Goal: Find specific page/section: Find specific page/section

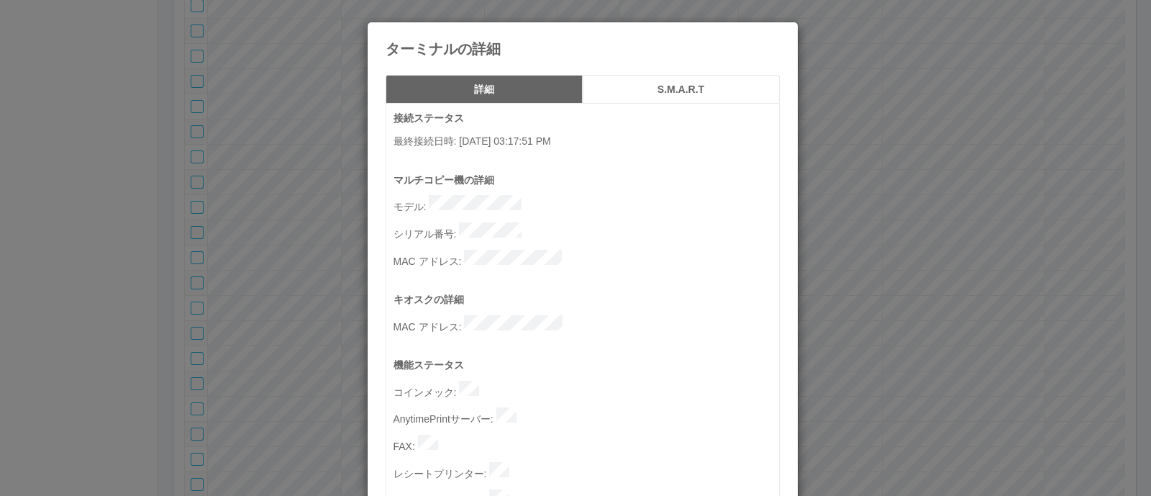
click at [864, 273] on div "ターミナルの詳細 詳細 S.M.A.R.T 接続ステータス 最終接続日時 : [DATE] 03:17:51 PM マルチコピー機の詳細 モデル : シリアル…" at bounding box center [575, 248] width 1151 height 496
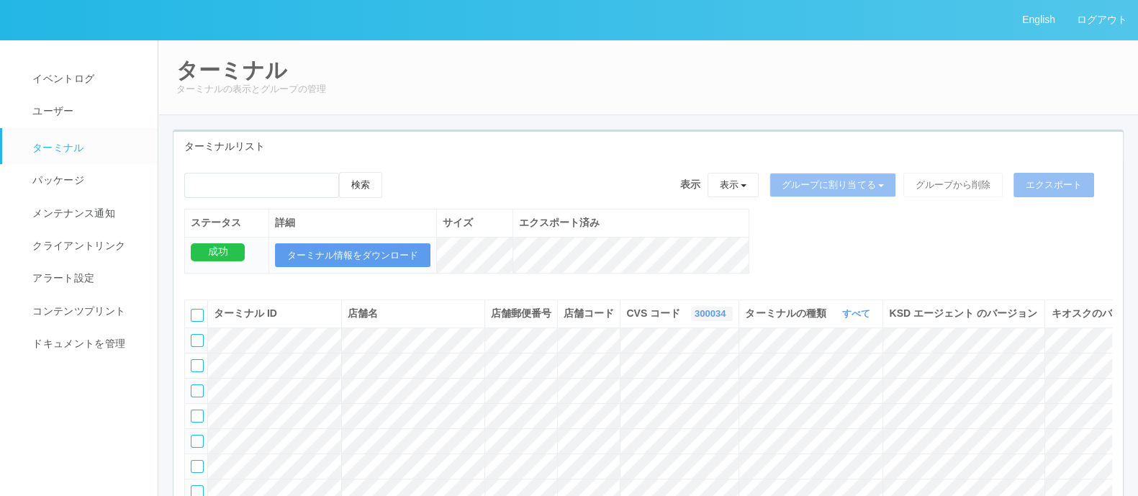
click at [694, 319] on link "300034" at bounding box center [711, 313] width 35 height 11
click at [641, 433] on link "961762" at bounding box center [675, 423] width 114 height 19
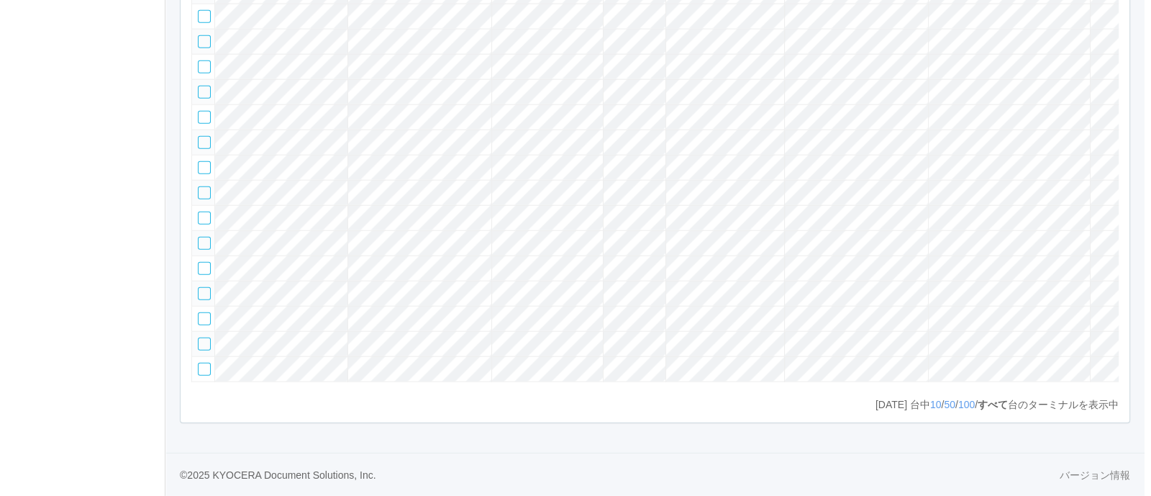
scroll to position [0, 184]
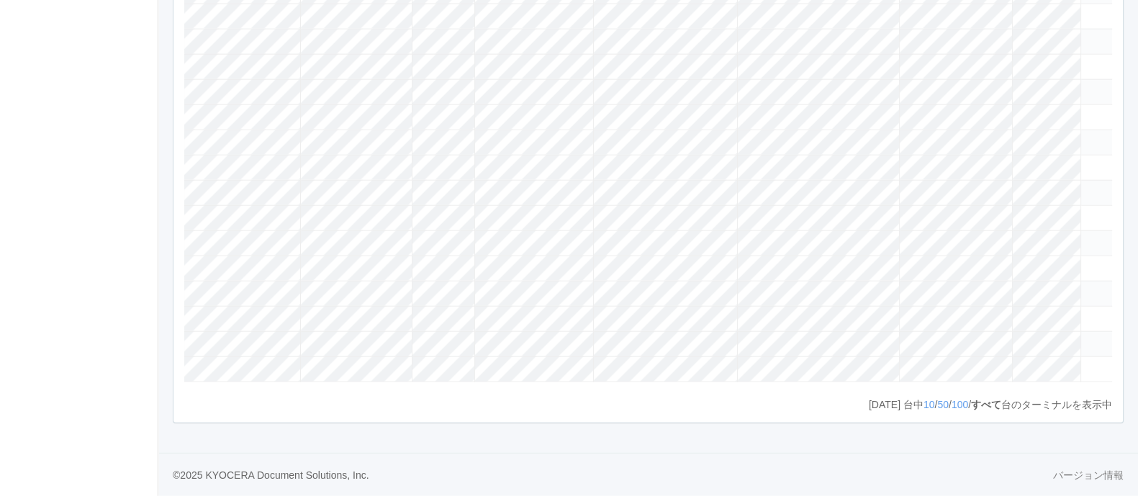
click at [1087, 338] on icon at bounding box center [1087, 338] width 0 height 0
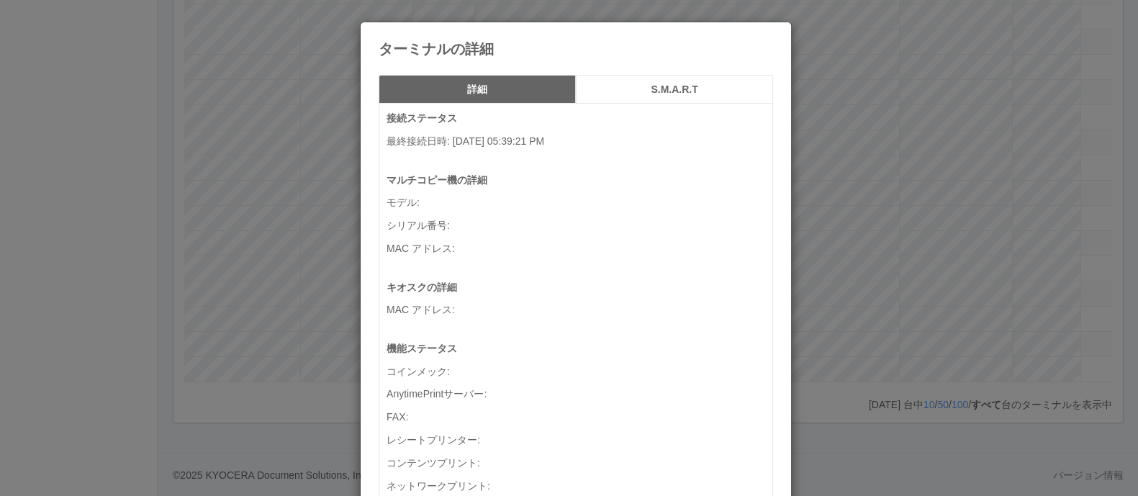
scroll to position [0, 171]
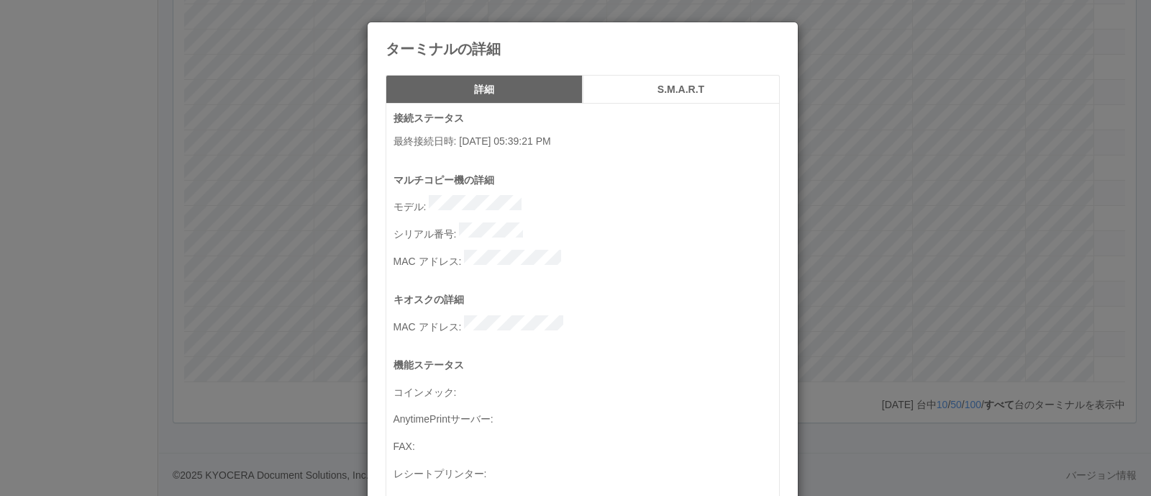
drag, startPoint x: 882, startPoint y: 317, endPoint x: 876, endPoint y: 374, distance: 57.1
click at [882, 318] on div "ターミナルの詳細 詳細 S.M.A.R.T 接続ステータス 最終接続日時 : [DATE] 05:39:21 PM マルチコピー機の詳細 モデル : シリアル…" at bounding box center [575, 248] width 1151 height 496
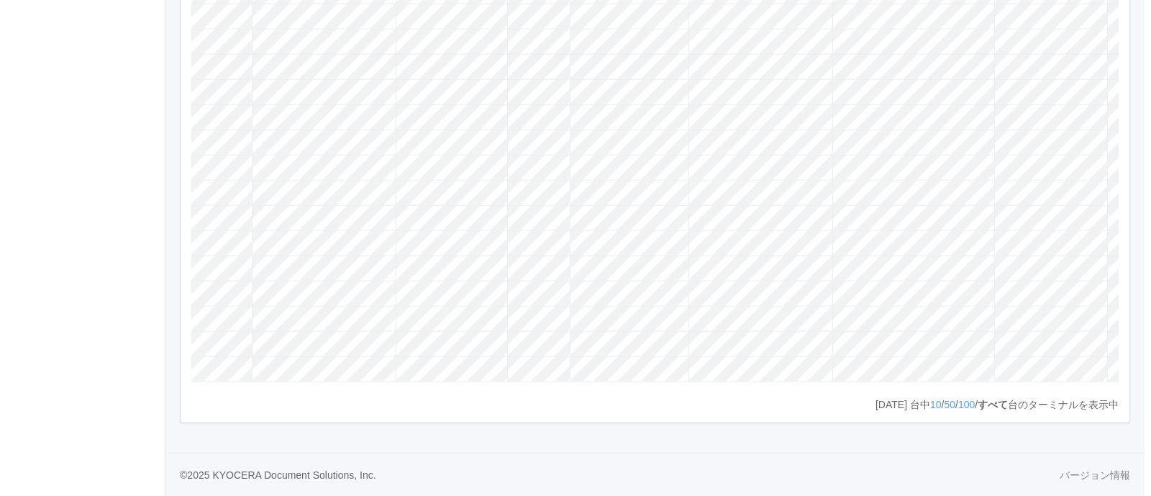
scroll to position [0, 184]
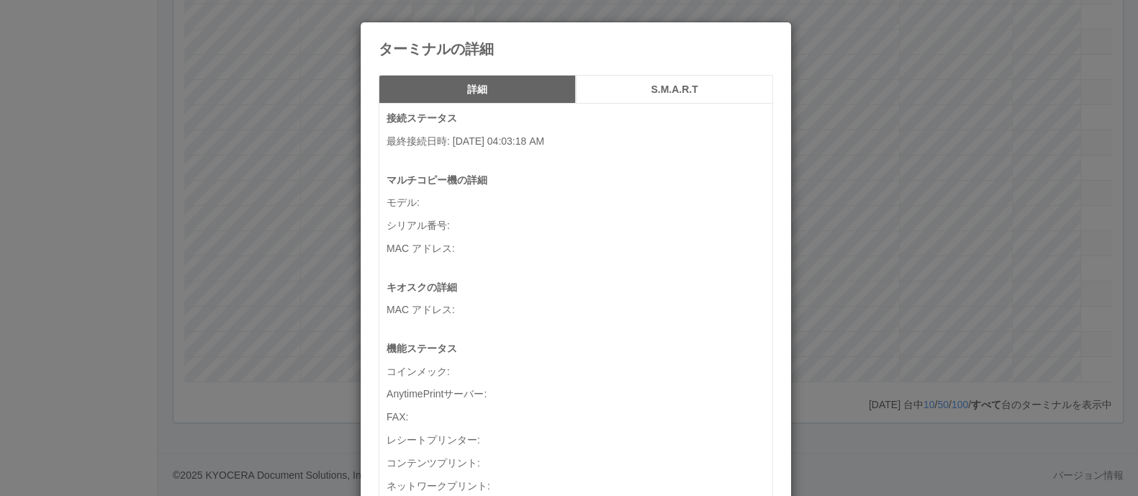
scroll to position [0, 171]
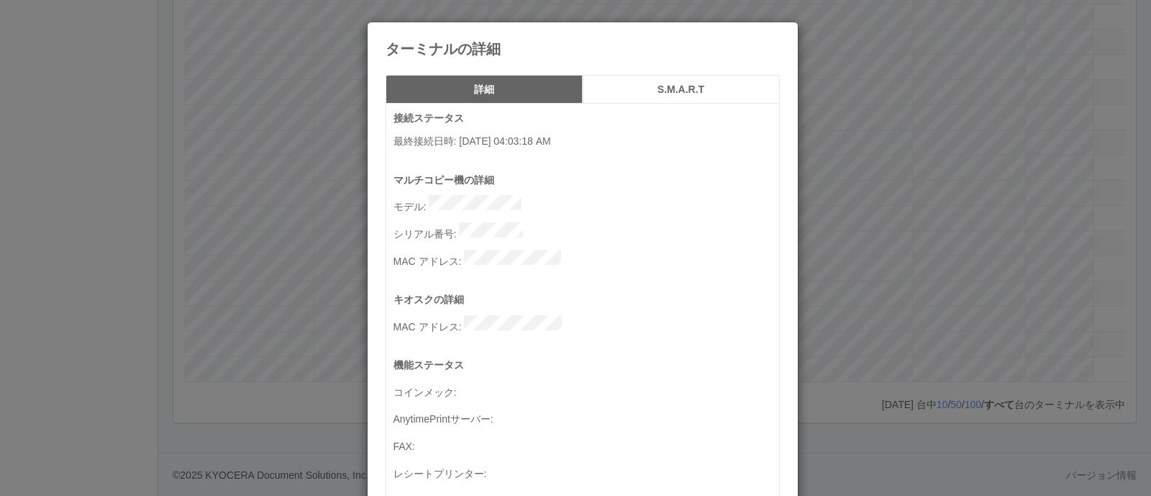
click at [876, 224] on div "ターミナルの詳細 詳細 S.M.A.R.T 接続ステータス 最終接続日時 : [DATE] 04:03:18 AM マルチコピー機の詳細 モデル : シリアル…" at bounding box center [575, 248] width 1151 height 496
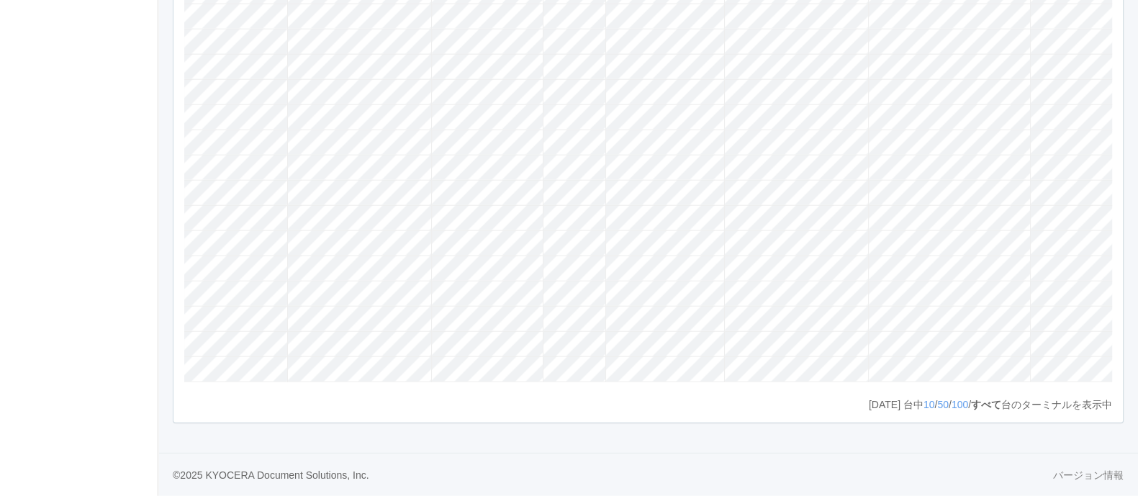
scroll to position [0, 0]
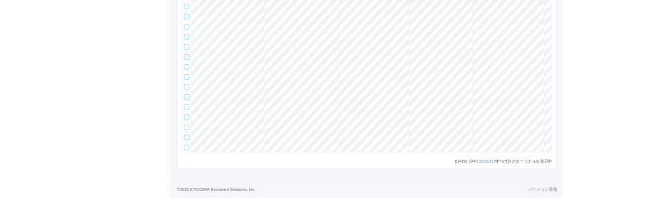
scroll to position [65590, 0]
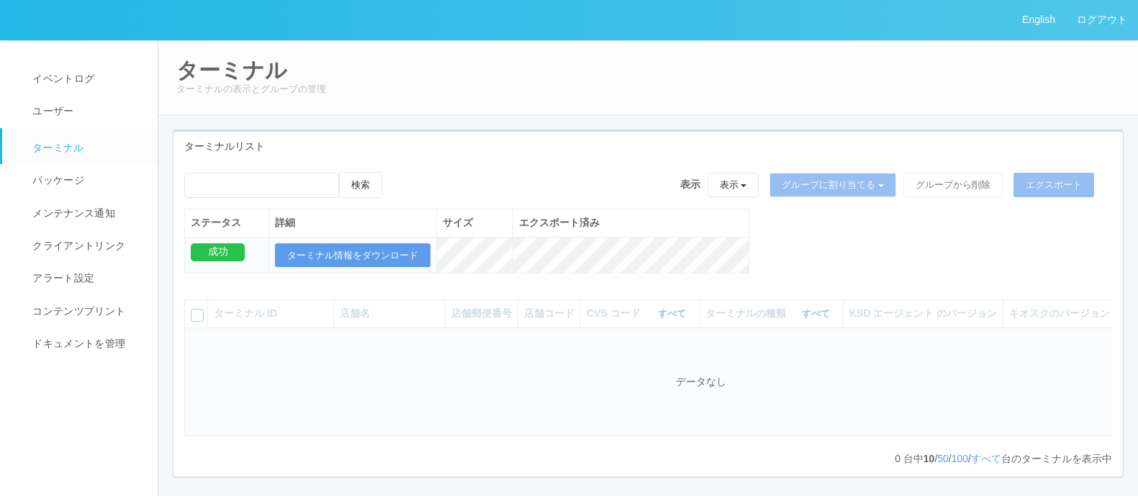
scroll to position [30, 0]
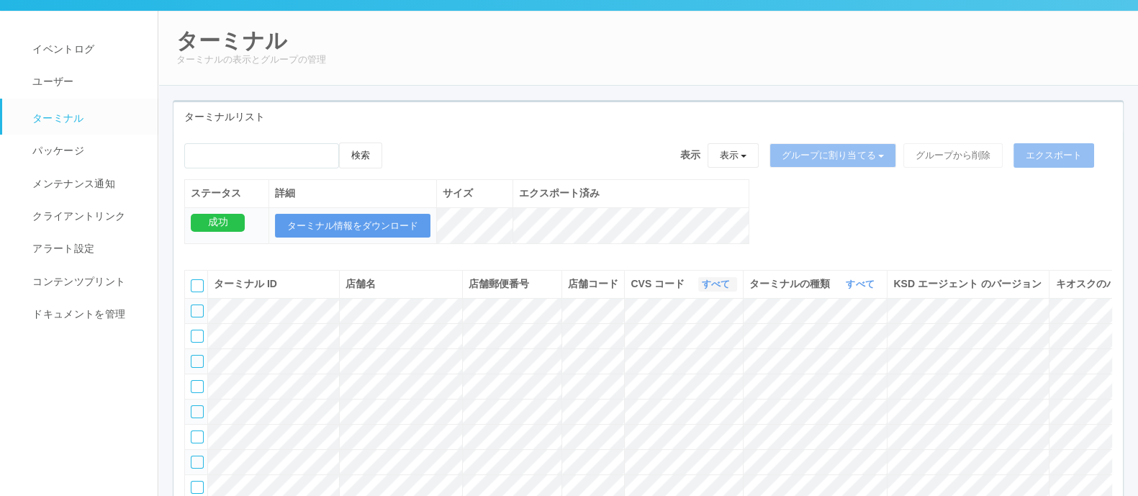
click at [720, 289] on link "すべて" at bounding box center [718, 284] width 32 height 11
click at [693, 404] on link "961762" at bounding box center [680, 393] width 114 height 19
click at [281, 154] on input "emailSearch" at bounding box center [261, 155] width 155 height 25
drag, startPoint x: 307, startPoint y: 143, endPoint x: 309, endPoint y: 157, distance: 13.7
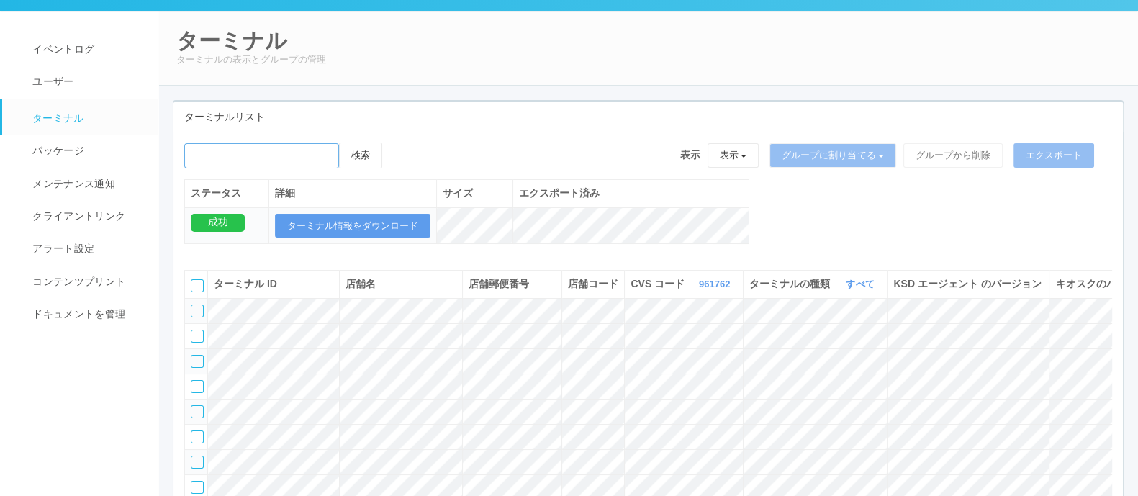
click at [307, 143] on input "emailSearch" at bounding box center [261, 155] width 155 height 25
paste input "熊本菊陽西"
type input "熊本菊陽西"
click at [368, 151] on button "検索" at bounding box center [360, 155] width 43 height 26
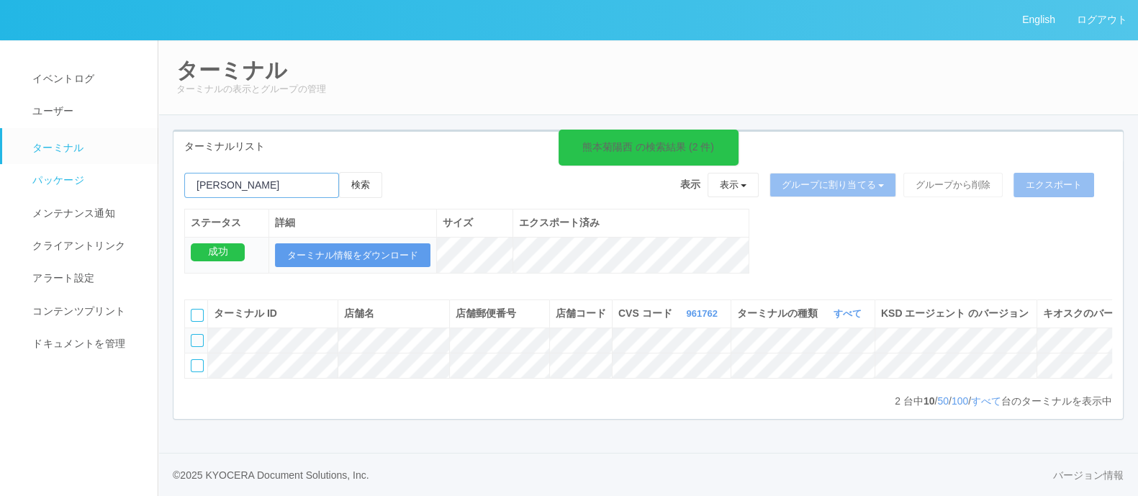
drag, startPoint x: 302, startPoint y: 156, endPoint x: 119, endPoint y: 159, distance: 183.5
click at [161, 151] on div "ターミナル ターミナルの表示とグループの管理 ターミナルリスト 熊本菊陽西 の検索結果 (2 件) 検索 表示 表示 すべてのターミナル 未割り当てのターミナ…" at bounding box center [647, 244] width 979 height 409
click at [356, 172] on button "検索" at bounding box center [360, 185] width 43 height 26
